Goal: Task Accomplishment & Management: Complete application form

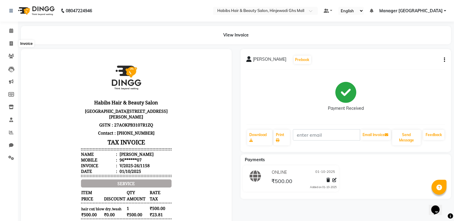
click at [10, 44] on icon at bounding box center [11, 43] width 3 height 4
select select "service"
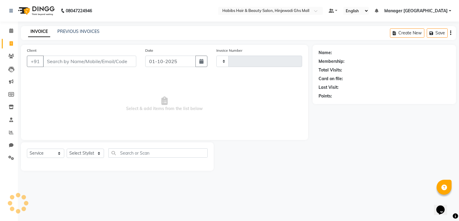
type input "1159"
select select "7463"
click at [85, 64] on input "Client" at bounding box center [89, 61] width 93 height 11
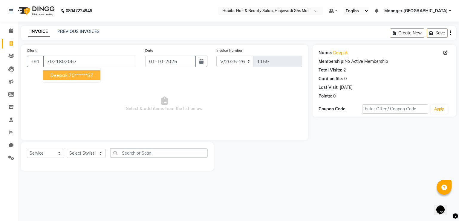
click at [65, 80] on ngb-typeahead-window "Deepak 70******67" at bounding box center [72, 75] width 58 height 15
click at [68, 75] on button "Deepak 70******67" at bounding box center [71, 75] width 57 height 10
type input "70******67"
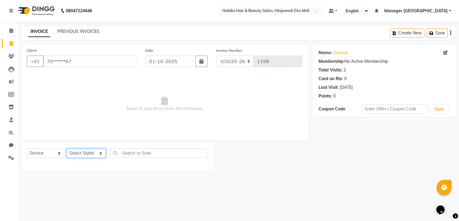
click at [95, 156] on select "Select Stylist GAURAV GURI [PERSON_NAME] Manager GHS MALL [PERSON_NAME] [PERSON…" at bounding box center [86, 153] width 39 height 9
select select "70585"
click at [67, 149] on select "Select Stylist GAURAV GURI [PERSON_NAME] Manager GHS MALL [PERSON_NAME] [PERSON…" at bounding box center [86, 153] width 39 height 9
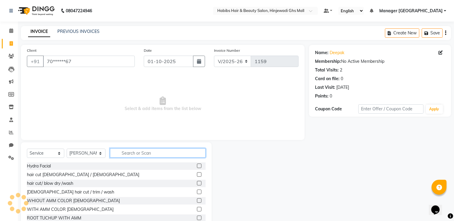
click at [128, 157] on input "text" at bounding box center [158, 152] width 96 height 9
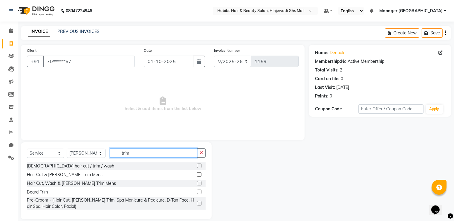
type input "trim"
click at [200, 174] on label at bounding box center [199, 174] width 4 height 4
click at [200, 174] on input "checkbox" at bounding box center [199, 175] width 4 height 4
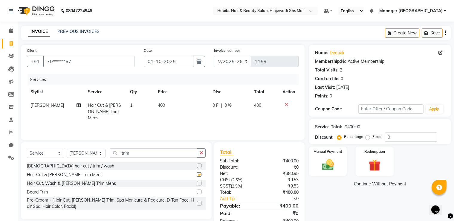
checkbox input "false"
click at [332, 166] on img at bounding box center [328, 165] width 20 height 14
click at [408, 187] on span "ONLINE" at bounding box center [407, 184] width 16 height 7
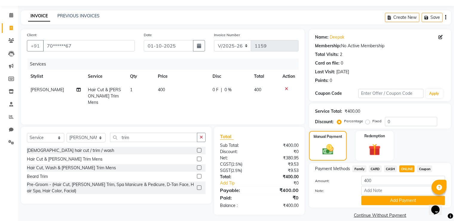
scroll to position [24, 0]
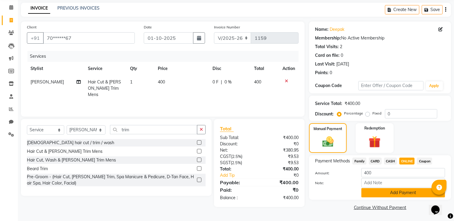
click at [384, 193] on button "Add Payment" at bounding box center [403, 192] width 84 height 9
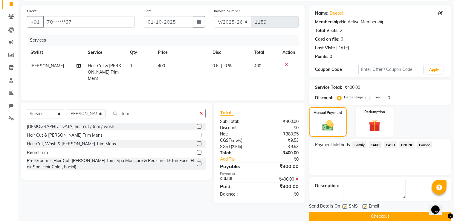
scroll to position [48, 0]
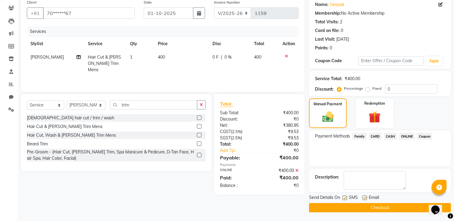
drag, startPoint x: 366, startPoint y: 209, endPoint x: 365, endPoint y: 206, distance: 3.1
click at [366, 208] on button "Checkout" at bounding box center [380, 207] width 142 height 9
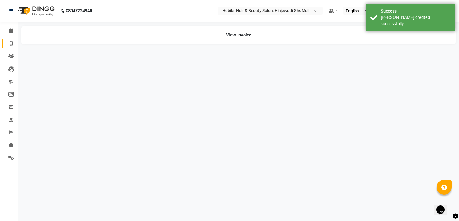
click at [15, 43] on app-home "08047224946 Select Location × Habibs Hair & Beauty Salon, Hinjewadi Ghs Mall De…" at bounding box center [229, 29] width 459 height 58
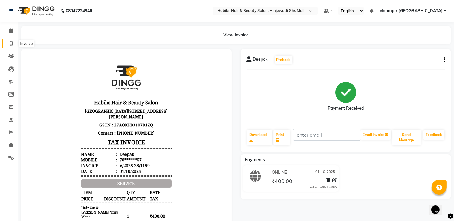
click at [10, 41] on icon at bounding box center [11, 43] width 3 height 4
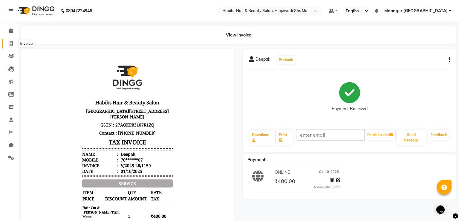
select select "7463"
select select "service"
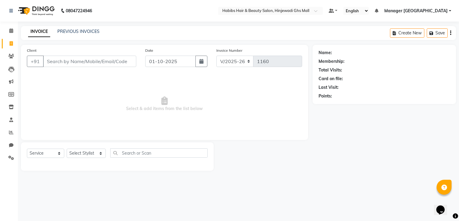
click at [94, 58] on input "Client" at bounding box center [89, 61] width 93 height 11
click at [95, 61] on input "Client" at bounding box center [89, 61] width 93 height 11
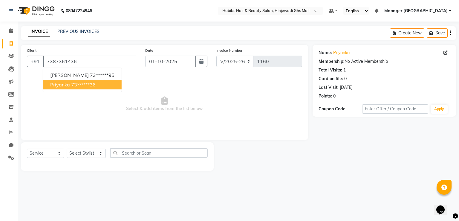
click at [73, 89] on button "Priyanka 73******36" at bounding box center [82, 85] width 79 height 10
type input "73******36"
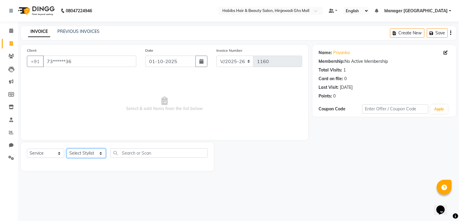
click at [102, 156] on select "Select Stylist GAURAV GURI [PERSON_NAME] Manager GHS MALL [PERSON_NAME] [PERSON…" at bounding box center [86, 153] width 39 height 9
select select "86650"
click at [67, 149] on select "Select Stylist GAURAV GURI [PERSON_NAME] Manager GHS MALL [PERSON_NAME] [PERSON…" at bounding box center [86, 153] width 39 height 9
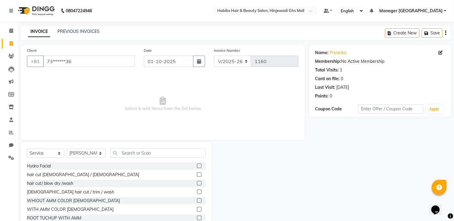
click at [197, 183] on label at bounding box center [199, 183] width 4 height 4
click at [197, 183] on input "checkbox" at bounding box center [199, 183] width 4 height 4
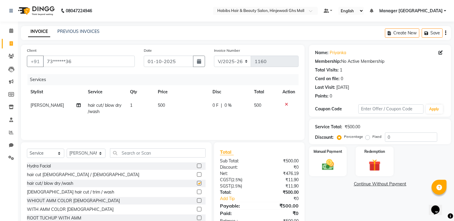
checkbox input "false"
click at [331, 159] on img at bounding box center [328, 165] width 20 height 14
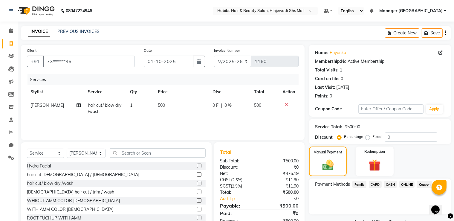
click at [409, 184] on span "ONLINE" at bounding box center [407, 184] width 16 height 7
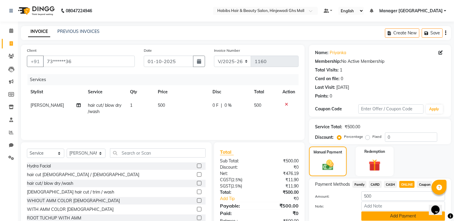
click at [401, 215] on button "Add Payment" at bounding box center [403, 215] width 84 height 9
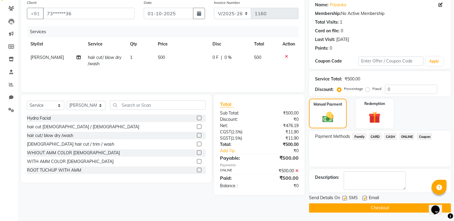
scroll to position [48, 0]
click at [394, 208] on button "Checkout" at bounding box center [380, 207] width 142 height 9
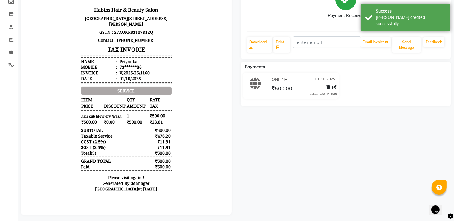
scroll to position [100, 0]
